Goal: Information Seeking & Learning: Check status

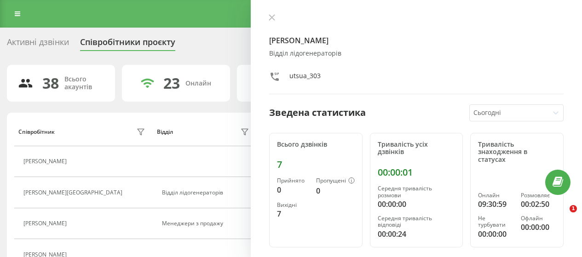
click at [42, 40] on div "Активні дзвінки" at bounding box center [38, 44] width 62 height 14
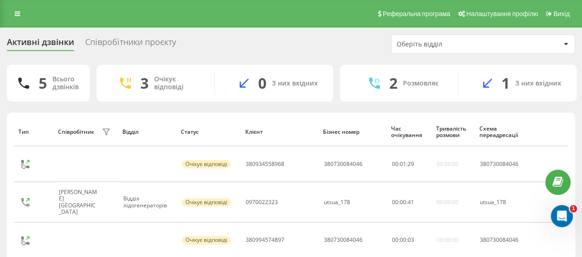
click at [124, 37] on div "Співробітники проєкту" at bounding box center [130, 44] width 91 height 14
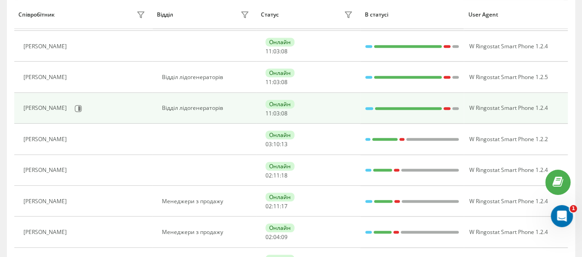
scroll to position [276, 0]
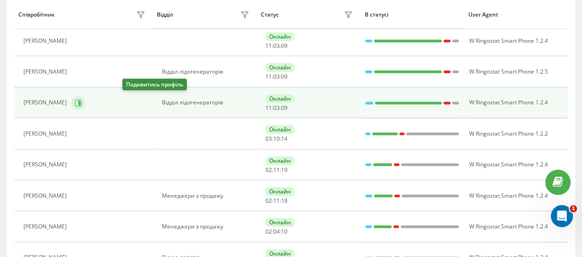
click at [80, 102] on icon at bounding box center [79, 102] width 2 height 5
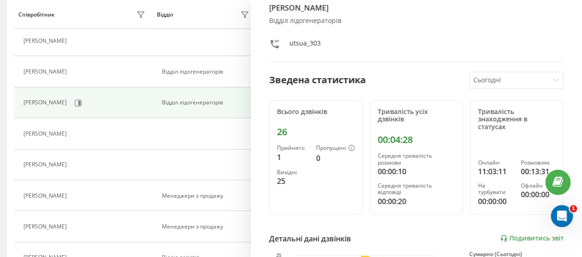
scroll to position [92, 0]
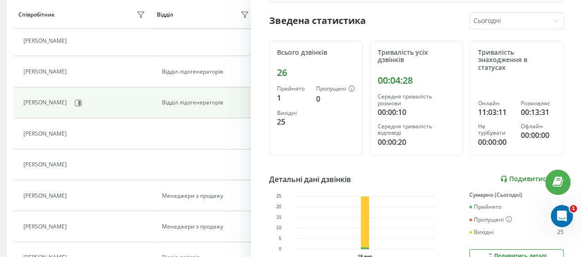
click at [527, 180] on link "Подивитись звіт" at bounding box center [531, 179] width 63 height 8
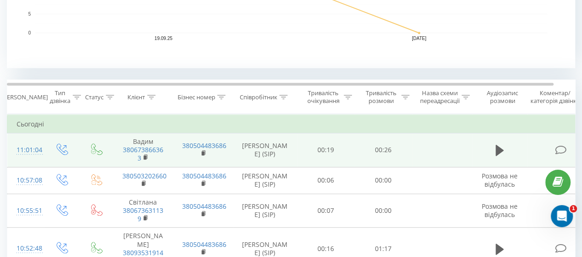
scroll to position [322, 0]
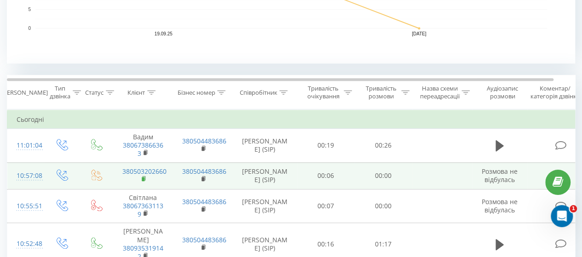
click at [144, 180] on icon at bounding box center [143, 178] width 3 height 4
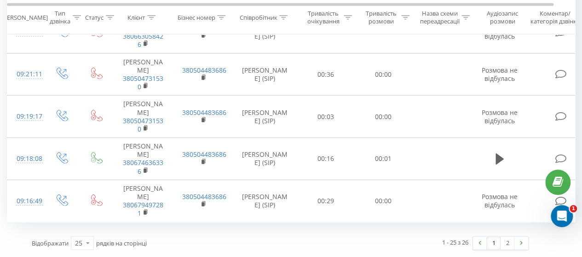
scroll to position [1286, 0]
click at [504, 245] on link "2" at bounding box center [507, 243] width 14 height 13
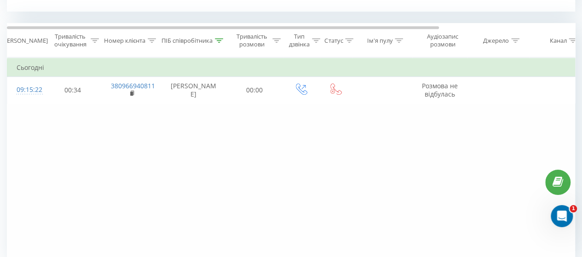
scroll to position [415, 0]
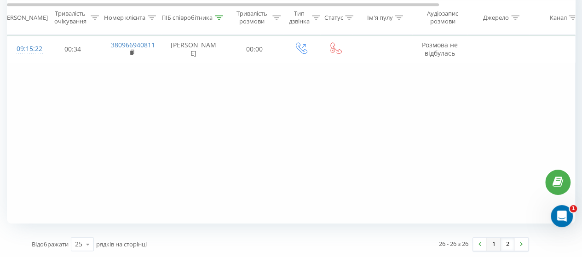
click at [490, 242] on link "1" at bounding box center [493, 244] width 14 height 13
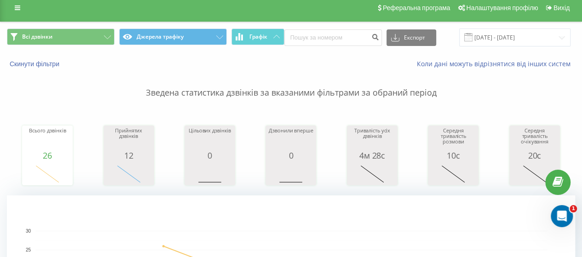
scroll to position [6, 0]
